Goal: Complete application form

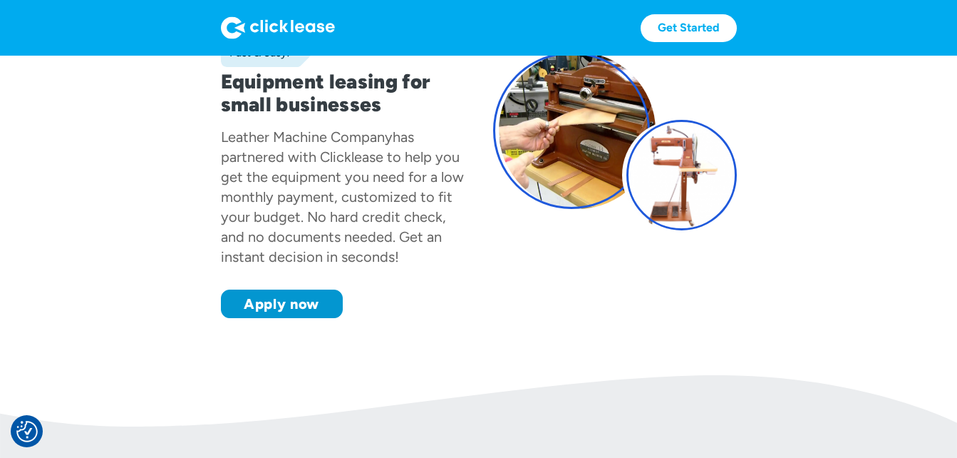
scroll to position [143, 0]
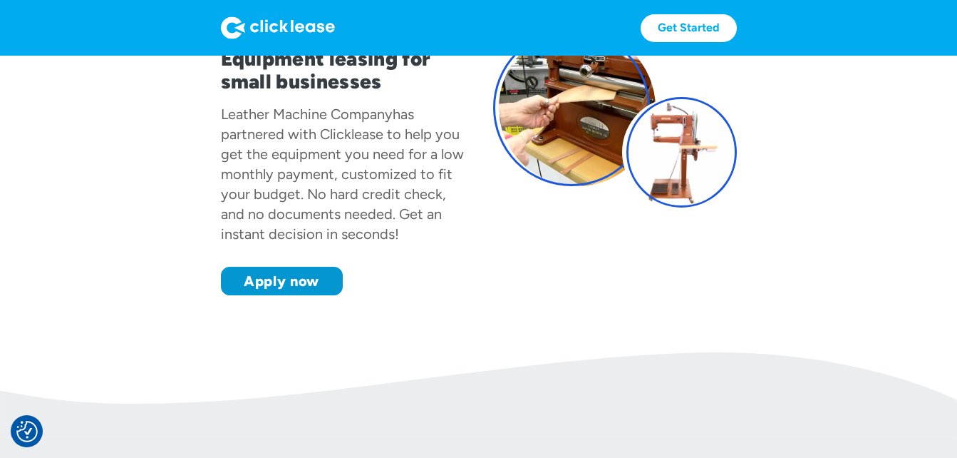
click at [289, 262] on div "Fast & easy! Equipment leasing for small businesses Leather Machine Company has…" at bounding box center [343, 119] width 244 height 354
click at [295, 274] on link "Apply now" at bounding box center [282, 281] width 122 height 29
